Goal: Navigation & Orientation: Find specific page/section

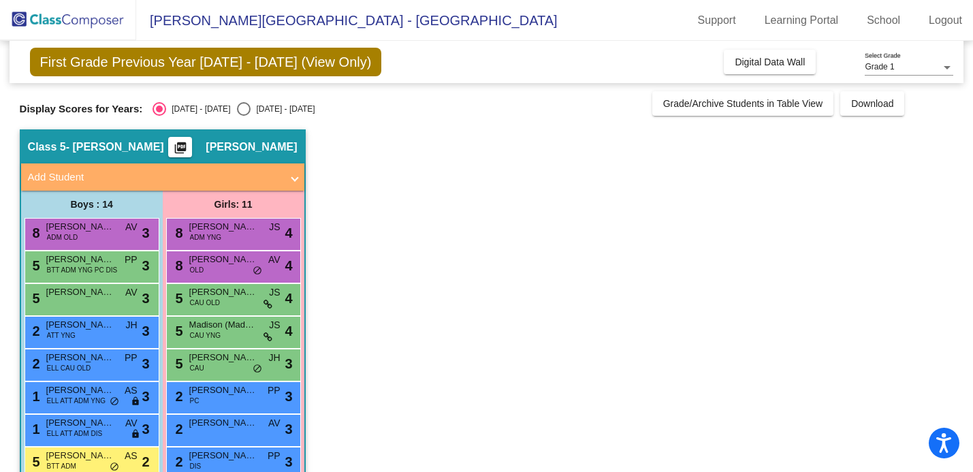
click at [237, 115] on div "Select an option" at bounding box center [244, 109] width 14 height 14
click at [243, 116] on input "[DATE] - [DATE]" at bounding box center [243, 116] width 1 height 1
radio input "true"
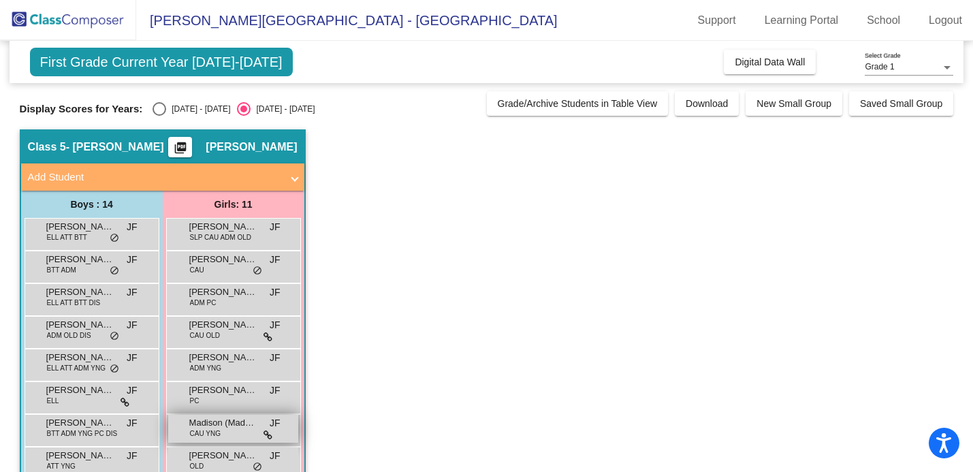
click at [250, 420] on span "Madison (Maddie) [PERSON_NAME]" at bounding box center [223, 423] width 68 height 14
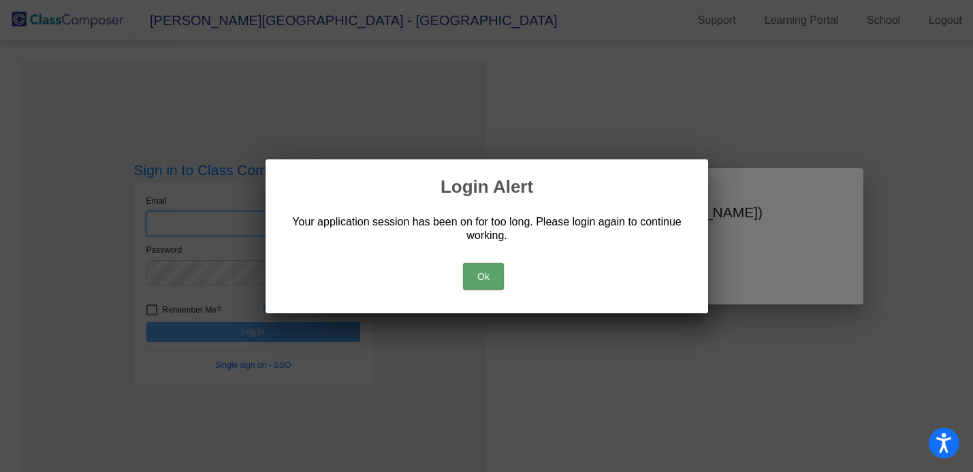
type input "[EMAIL_ADDRESS][DOMAIN_NAME]"
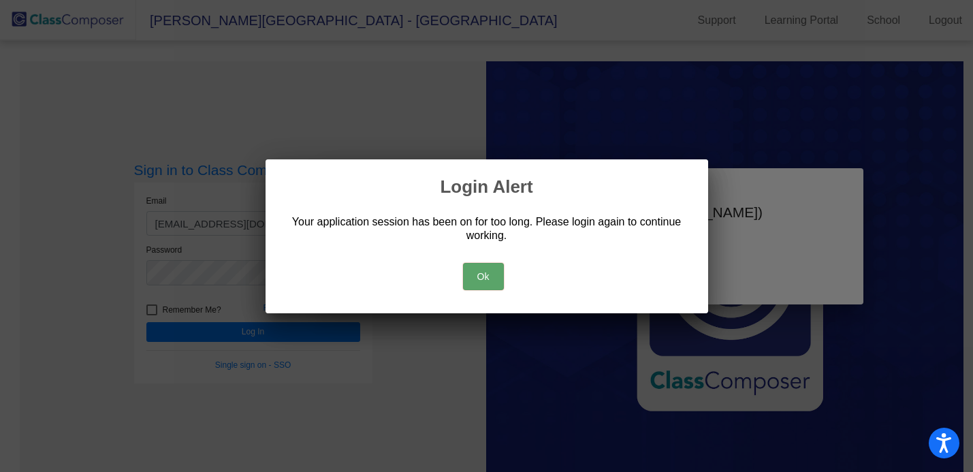
click at [476, 279] on button "Ok" at bounding box center [483, 276] width 41 height 27
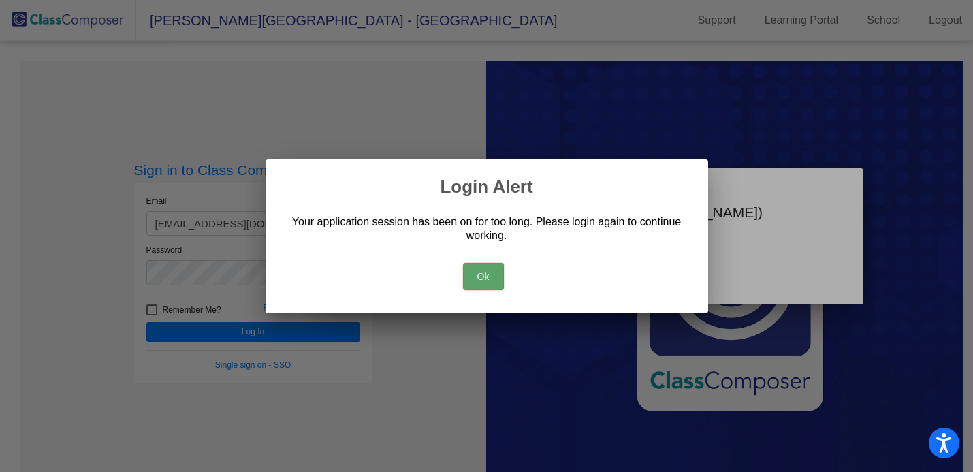
click at [489, 276] on button "Ok" at bounding box center [483, 276] width 41 height 27
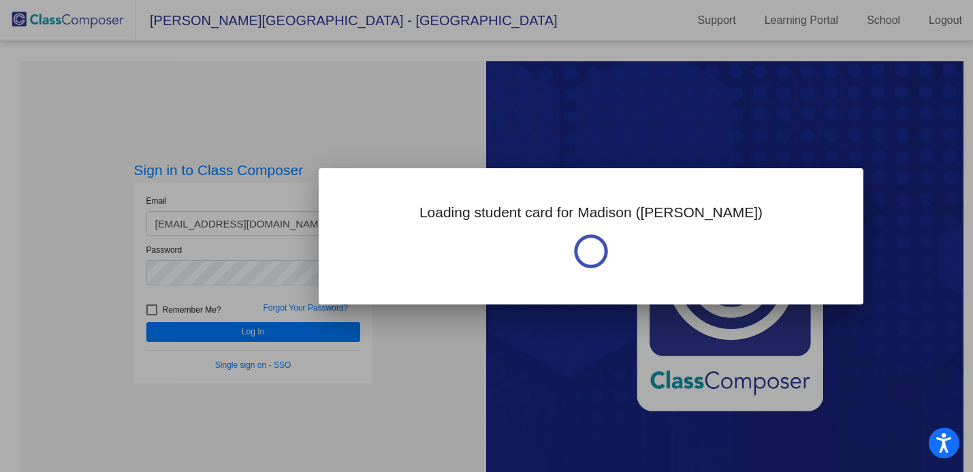
click at [246, 333] on div at bounding box center [486, 236] width 973 height 472
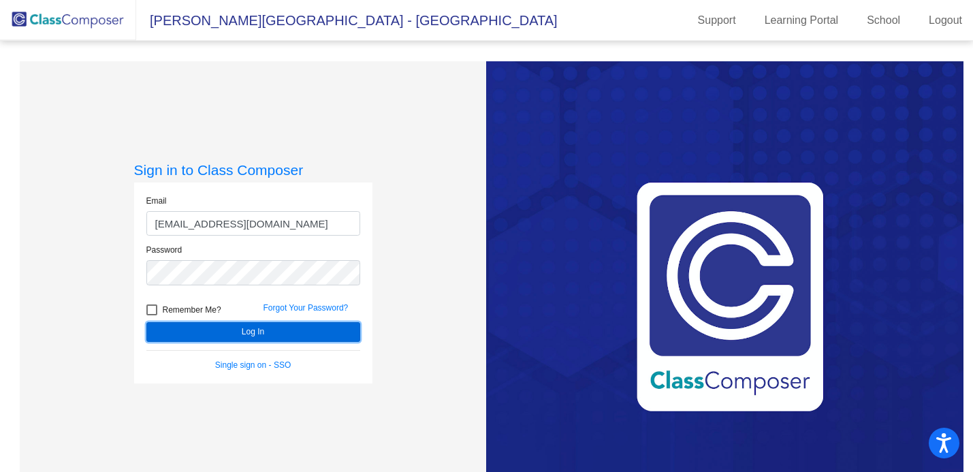
click at [246, 333] on button "Log In" at bounding box center [253, 332] width 214 height 20
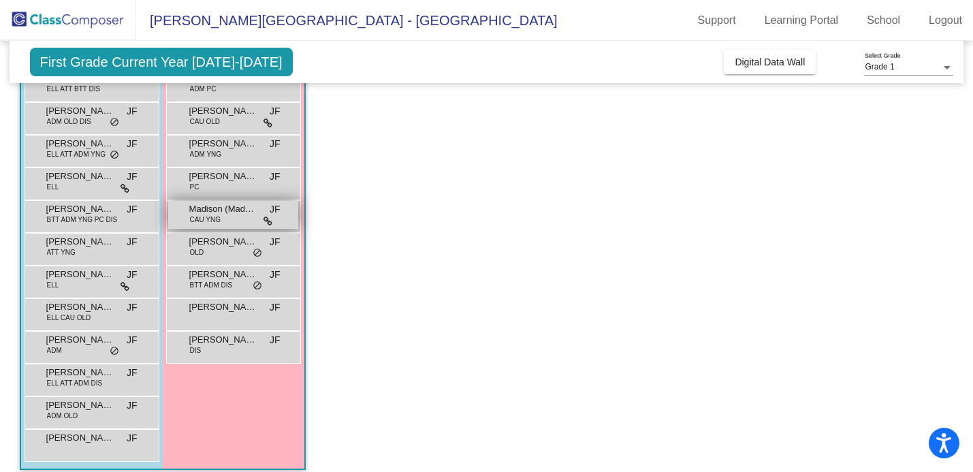
scroll to position [225, 0]
